Goal: Navigation & Orientation: Find specific page/section

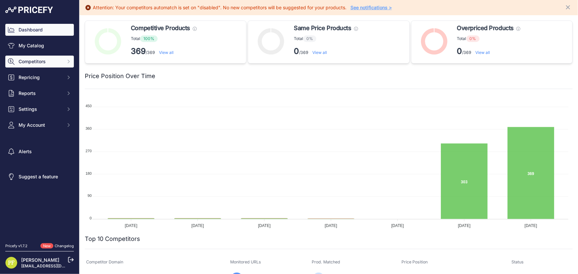
click at [50, 56] on button "Competitors" at bounding box center [39, 62] width 69 height 12
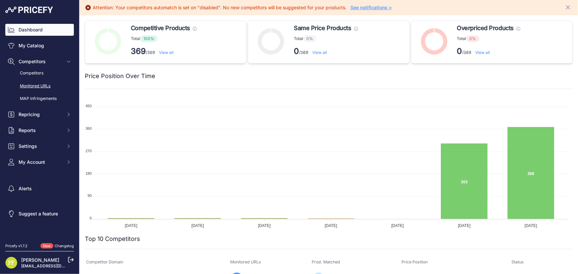
click at [38, 87] on link "Monitored URLs" at bounding box center [39, 86] width 69 height 12
click at [43, 72] on link "Competitors" at bounding box center [39, 74] width 69 height 12
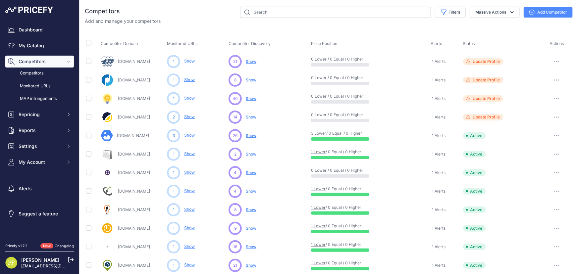
click at [141, 228] on link "Lampadaeluce.it" at bounding box center [134, 228] width 32 height 5
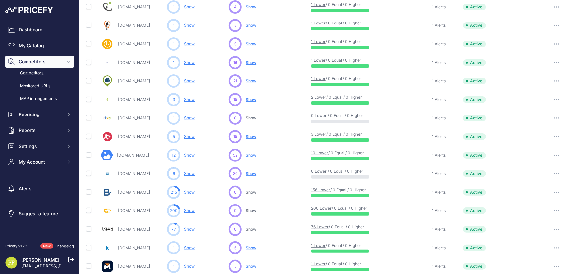
scroll to position [154, 0]
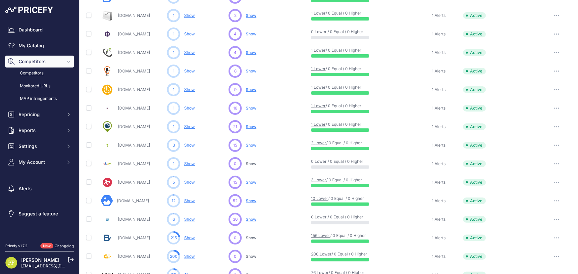
click at [131, 182] on link "Lampade.it" at bounding box center [134, 182] width 32 height 5
click at [71, 260] on icon at bounding box center [71, 260] width 5 height 5
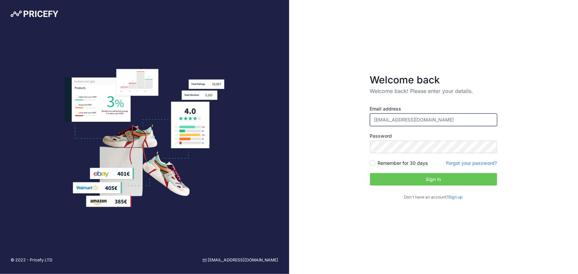
click at [437, 115] on input "[EMAIL_ADDRESS][DOMAIN_NAME]" at bounding box center [433, 120] width 127 height 13
type input "[EMAIL_ADDRESS][DOMAIN_NAME]"
click at [432, 179] on button "Sign in" at bounding box center [433, 179] width 127 height 13
